Goal: Transaction & Acquisition: Purchase product/service

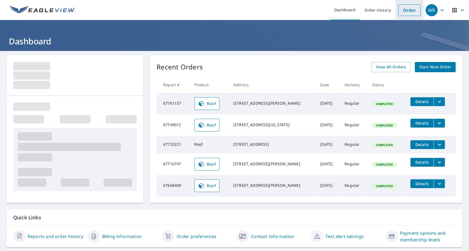
click at [402, 10] on link "Order" at bounding box center [409, 10] width 22 height 12
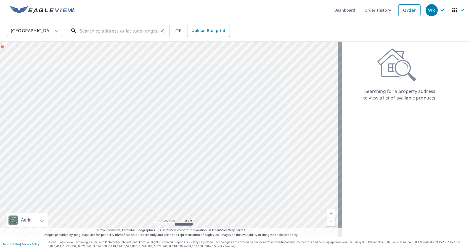
click at [129, 30] on input "text" at bounding box center [119, 30] width 79 height 15
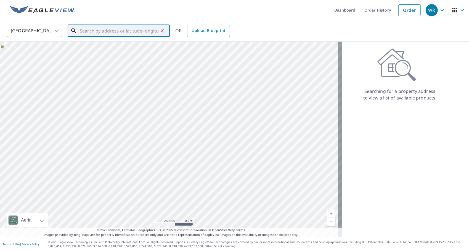
type input "8"
click at [205, 32] on span "Upload Blueprint" at bounding box center [209, 30] width 34 height 7
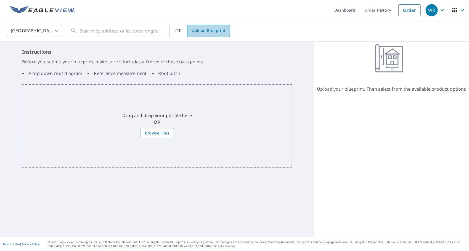
click at [205, 32] on span "Upload Blueprint" at bounding box center [209, 30] width 34 height 7
click at [162, 132] on span "Browse Files" at bounding box center [157, 133] width 25 height 7
click at [0, 0] on input "Browse Files" at bounding box center [0, 0] width 0 height 0
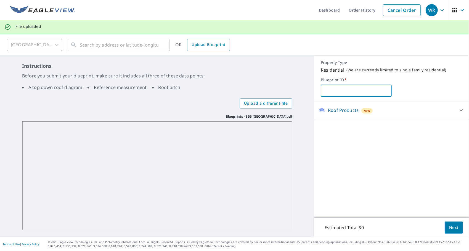
click at [348, 89] on input "text" at bounding box center [356, 90] width 71 height 15
type input "[PERSON_NAME]"
click at [459, 108] on icon at bounding box center [461, 110] width 7 height 7
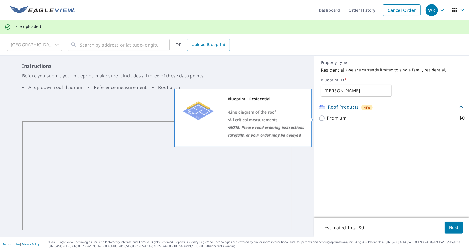
click at [320, 118] on input "Premium $0" at bounding box center [323, 118] width 8 height 7
checkbox input "true"
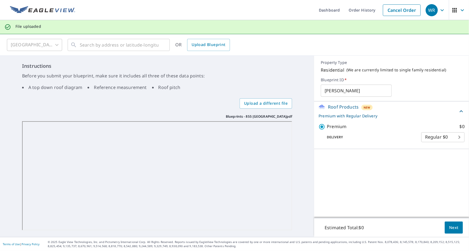
click at [445, 229] on button "Next" at bounding box center [454, 228] width 18 height 12
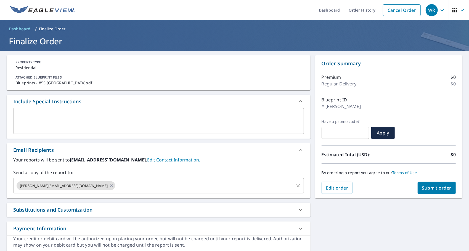
click at [116, 187] on input "text" at bounding box center [204, 186] width 177 height 10
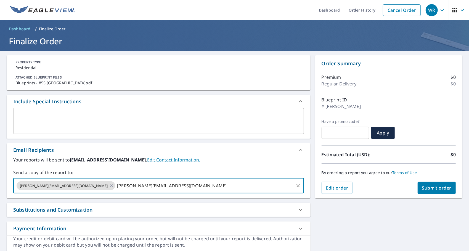
type input "[PERSON_NAME][EMAIL_ADDRESS][DOMAIN_NAME]"
type input "[EMAIL_ADDRESS][DOMAIN_NAME]"
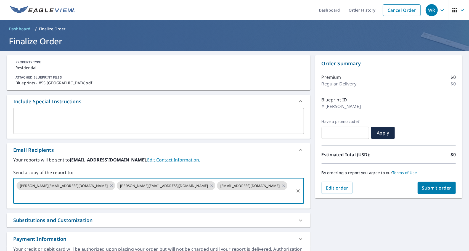
click at [436, 186] on span "Submit order" at bounding box center [437, 188] width 30 height 6
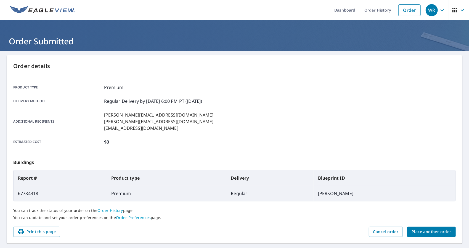
click at [413, 232] on span "Place another order" at bounding box center [432, 232] width 40 height 7
